Goal: Navigation & Orientation: Find specific page/section

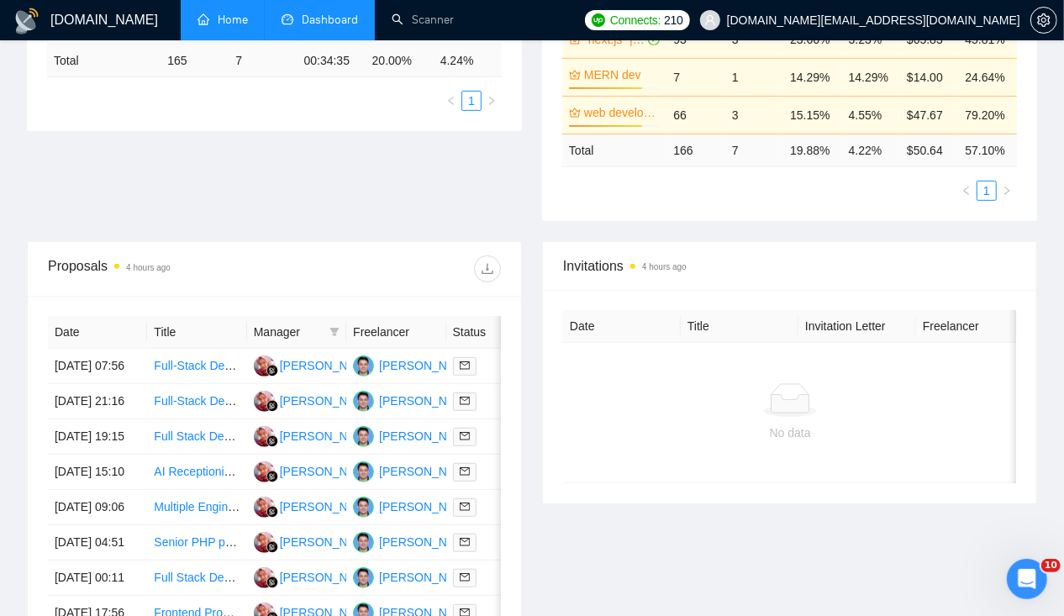
click at [236, 14] on link "Home" at bounding box center [223, 20] width 50 height 14
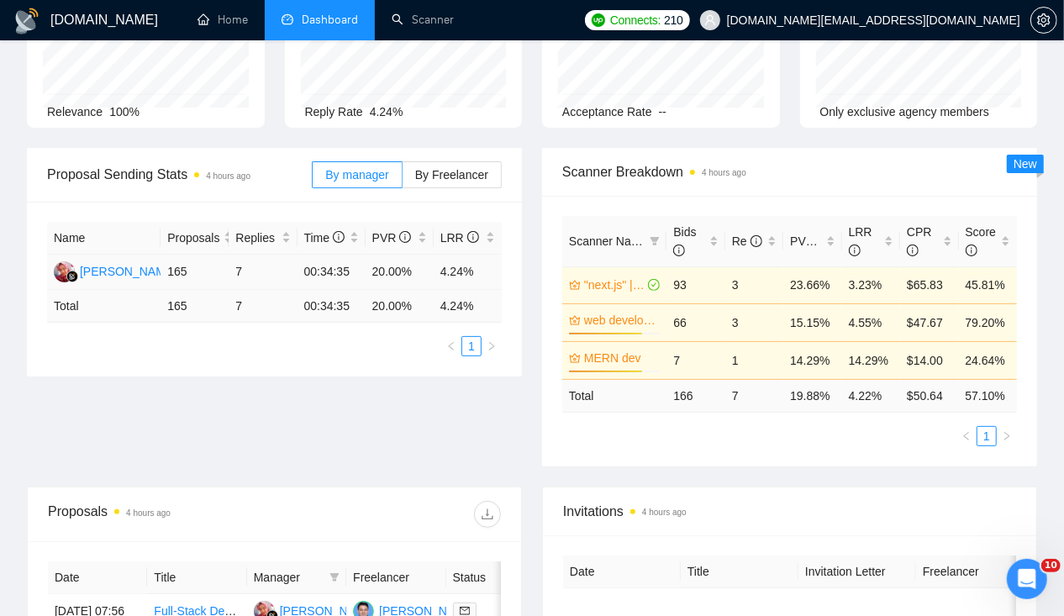
scroll to position [171, 0]
